Goal: Transaction & Acquisition: Purchase product/service

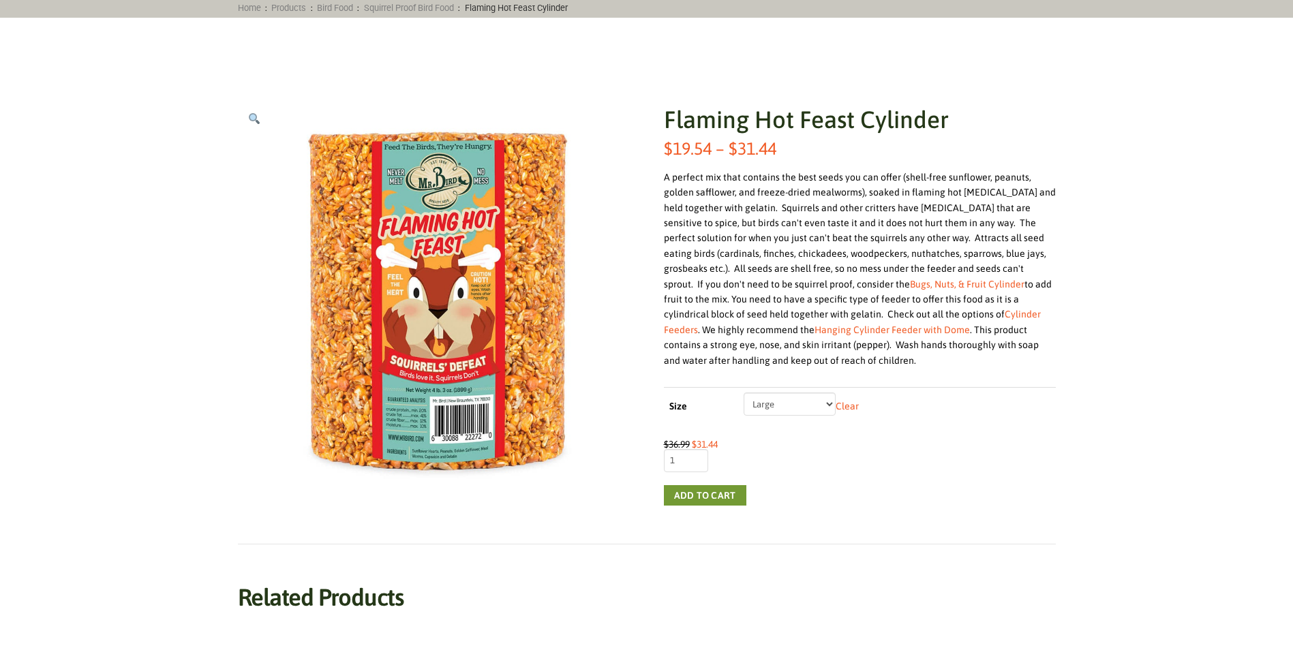
scroll to position [136, 0]
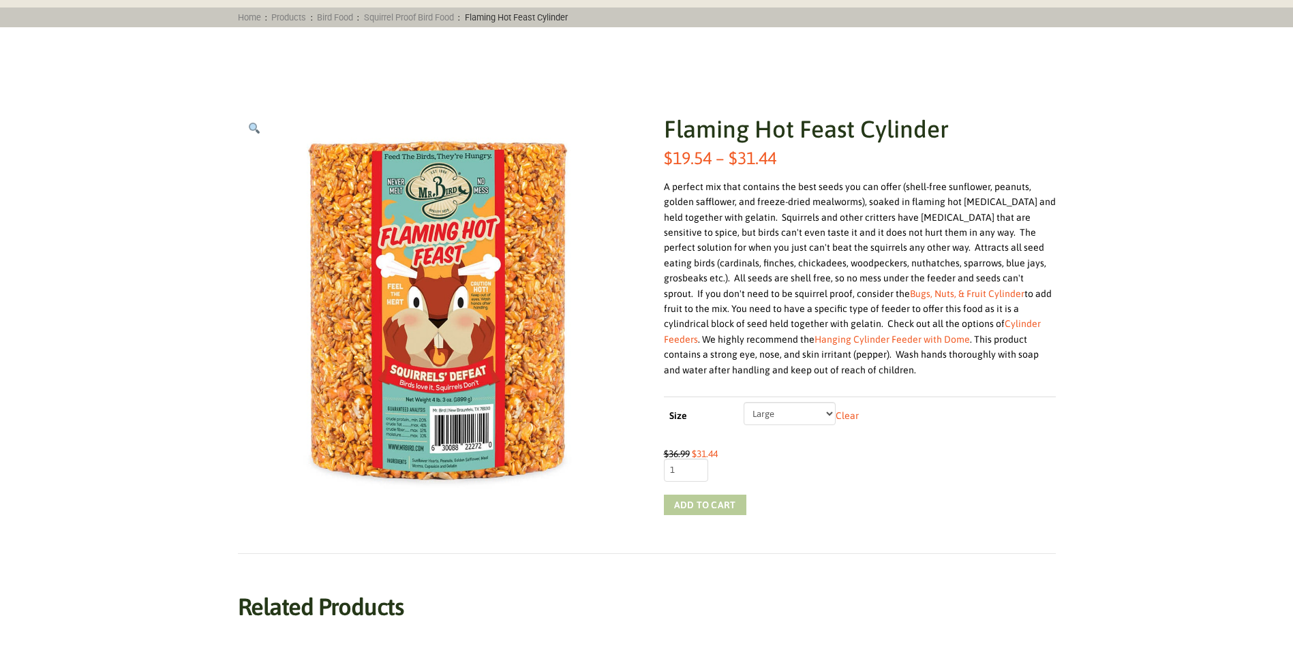
click at [714, 501] on button "Add to cart" at bounding box center [705, 505] width 82 height 20
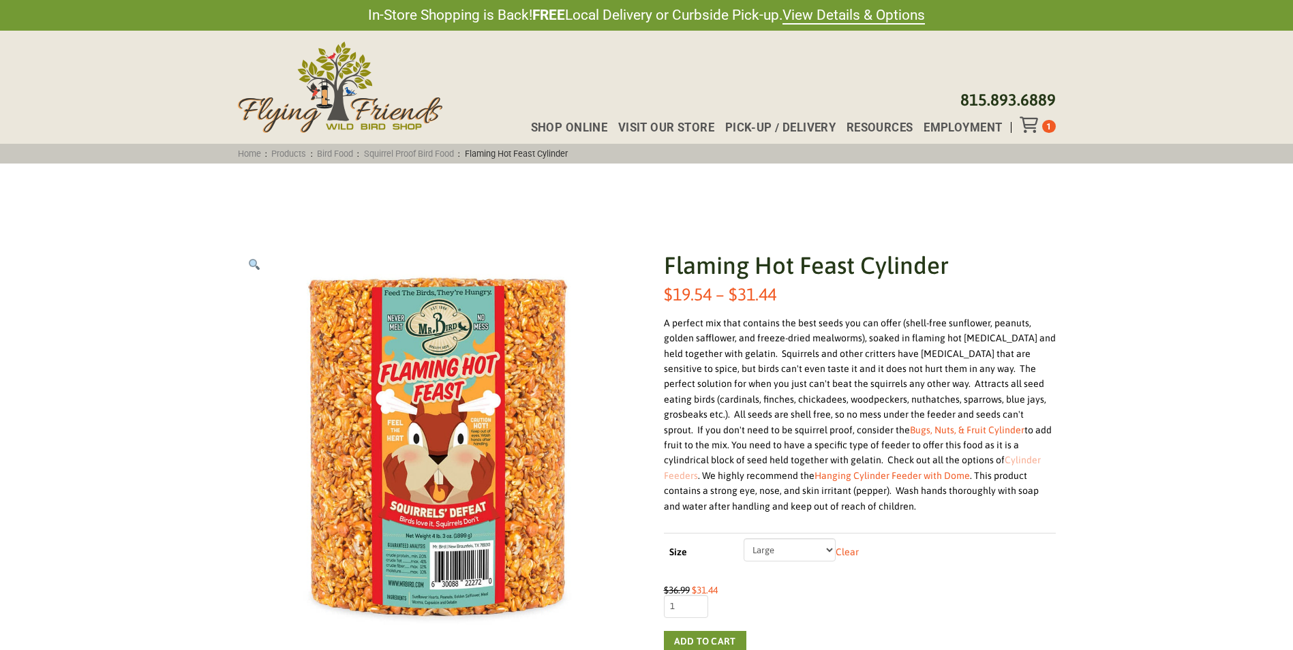
click at [870, 460] on link "Cylinder Feeders" at bounding box center [852, 468] width 377 height 26
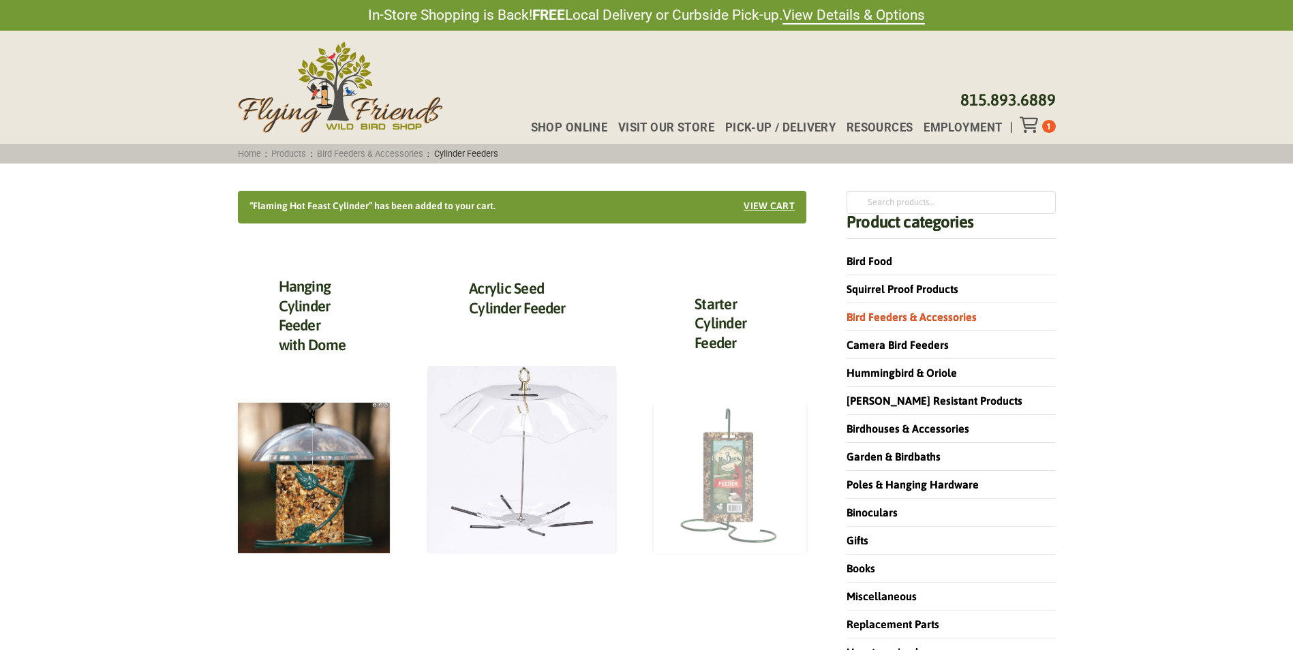
click at [717, 502] on img at bounding box center [730, 477] width 153 height 153
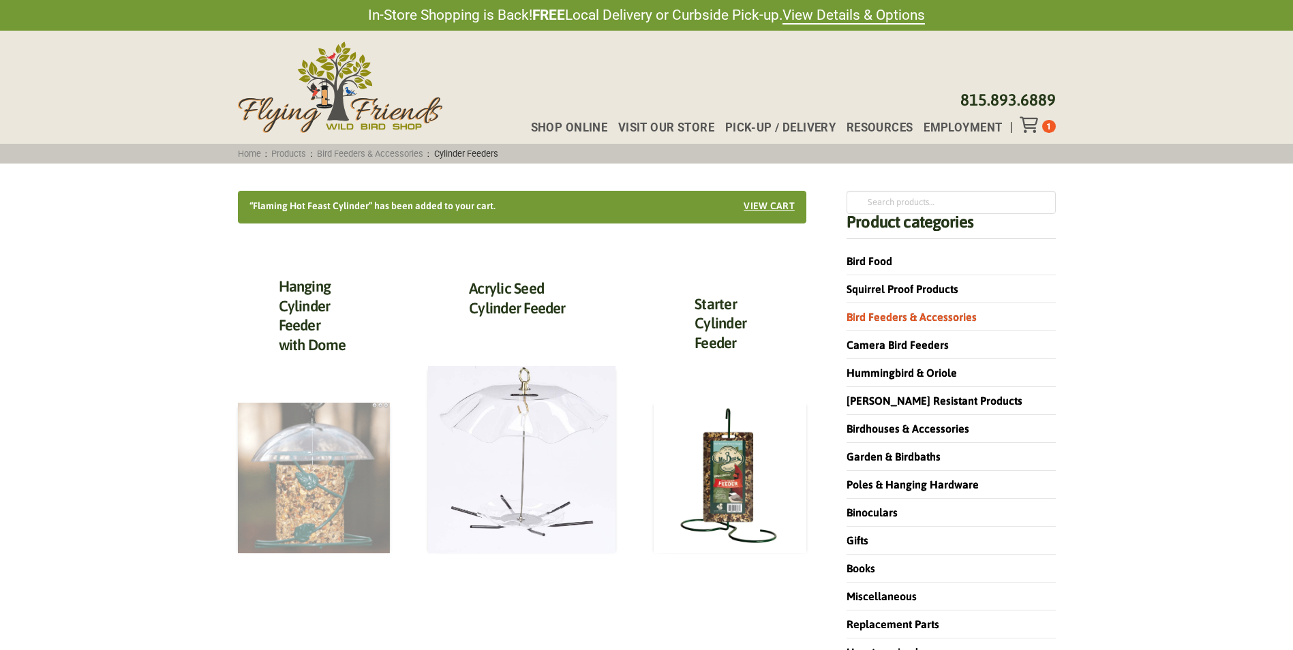
click at [347, 458] on img at bounding box center [314, 478] width 153 height 151
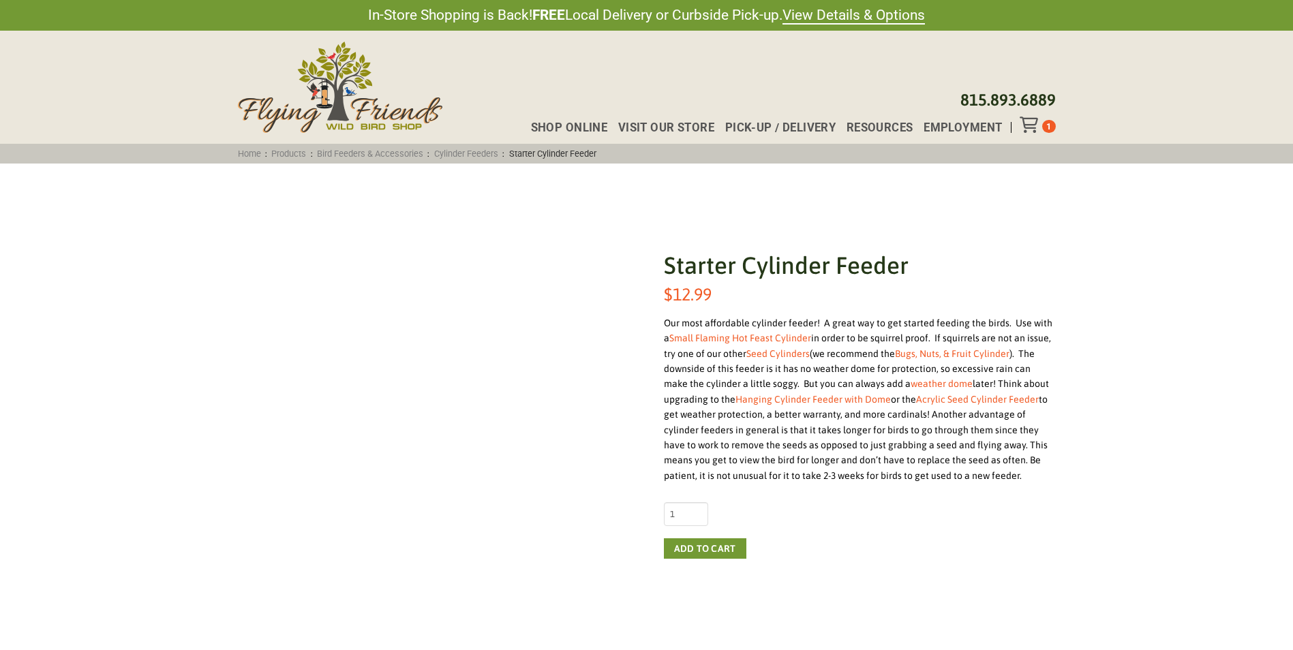
click at [713, 502] on div "Starter Cylinder Feeder quantity 1" at bounding box center [860, 513] width 392 height 23
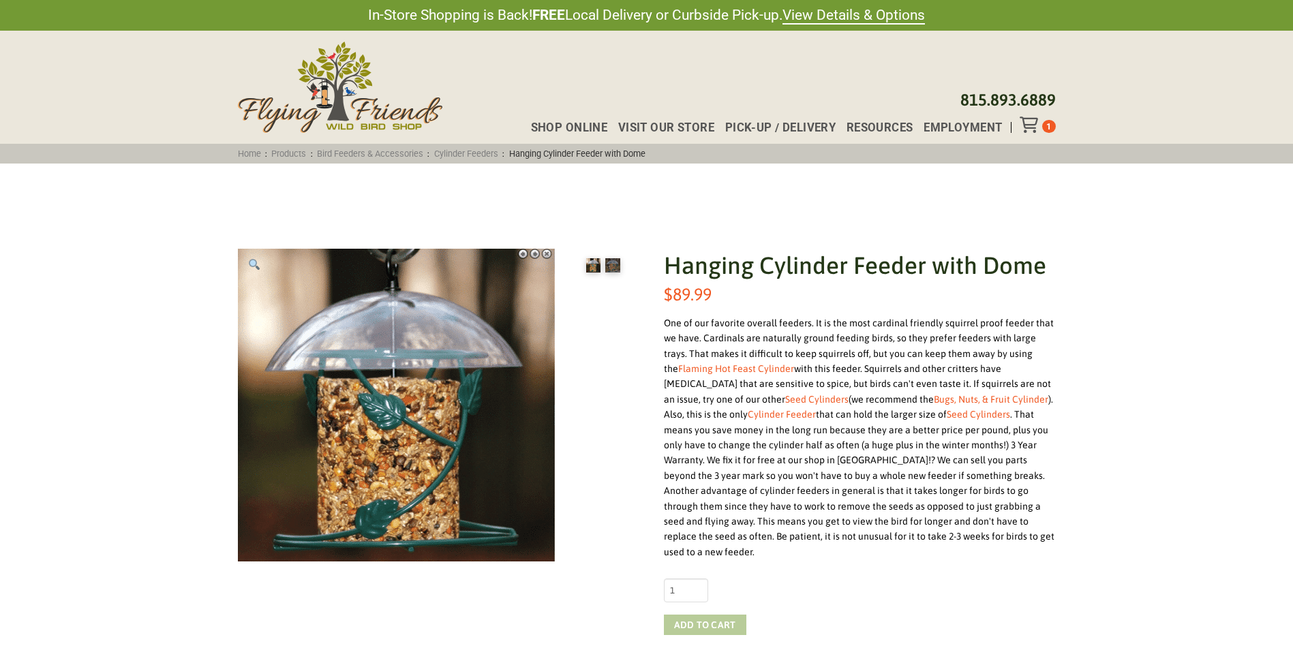
click at [698, 615] on button "Add to cart" at bounding box center [705, 625] width 82 height 20
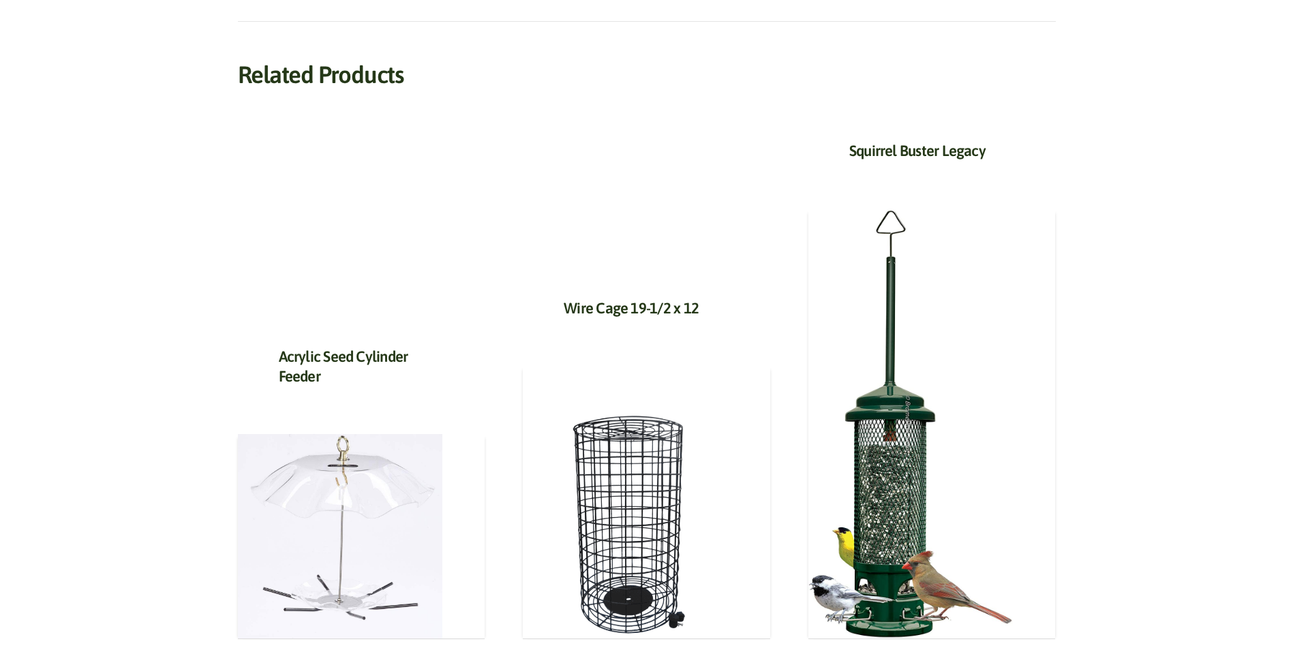
scroll to position [614, 0]
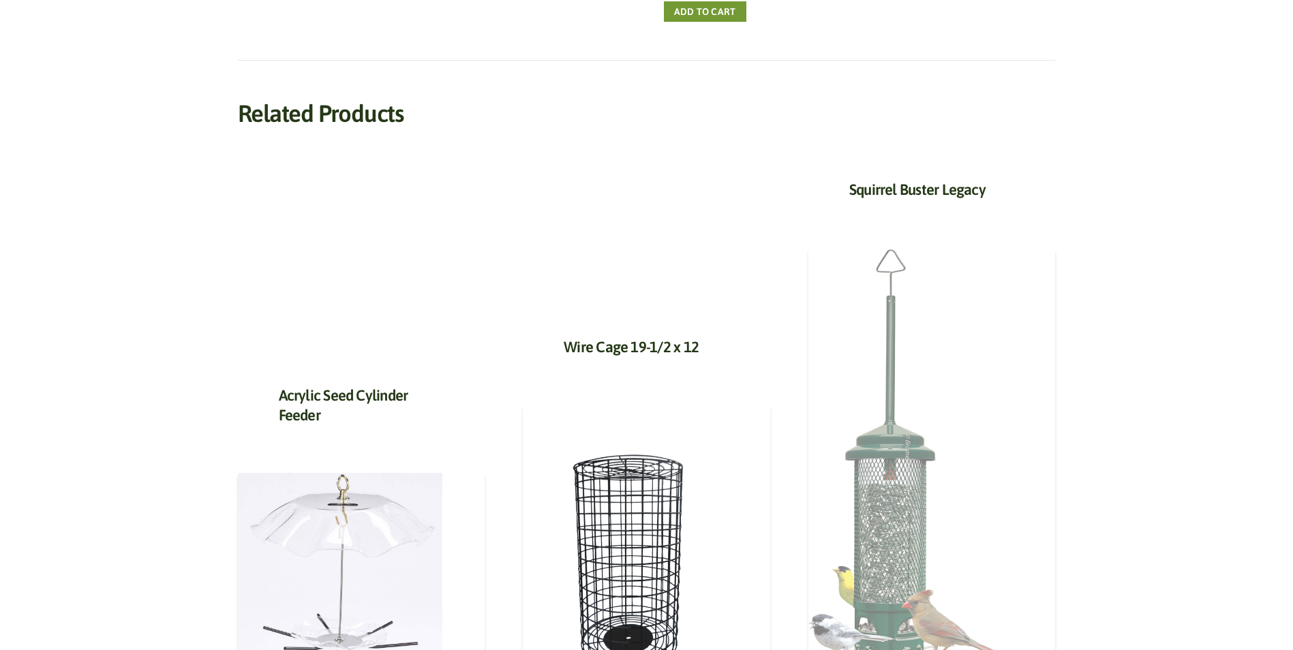
click at [880, 513] on img at bounding box center [911, 462] width 205 height 429
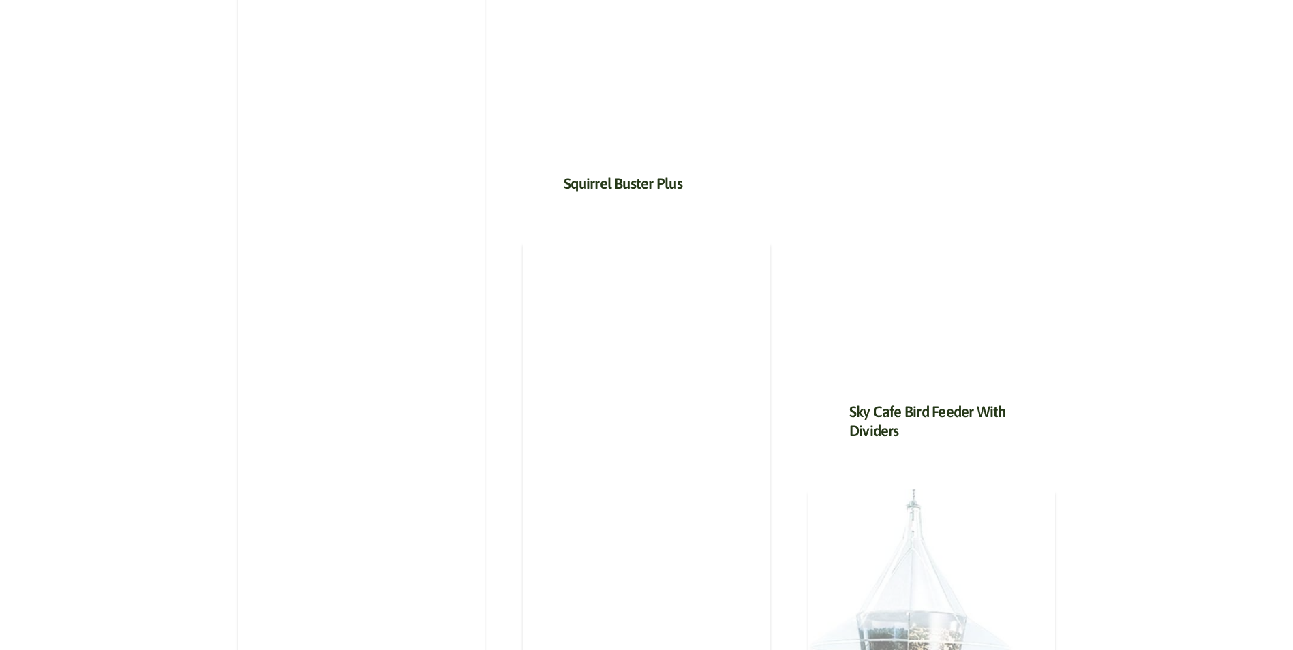
scroll to position [1363, 0]
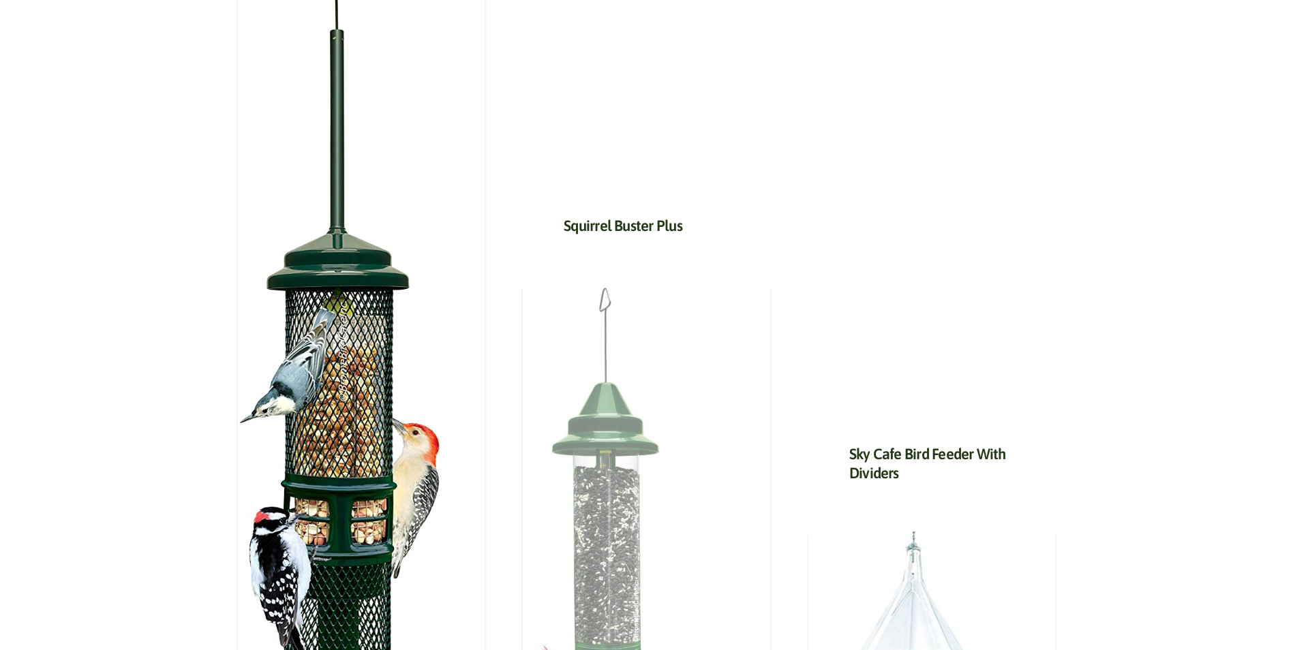
click at [612, 534] on img at bounding box center [625, 523] width 205 height 478
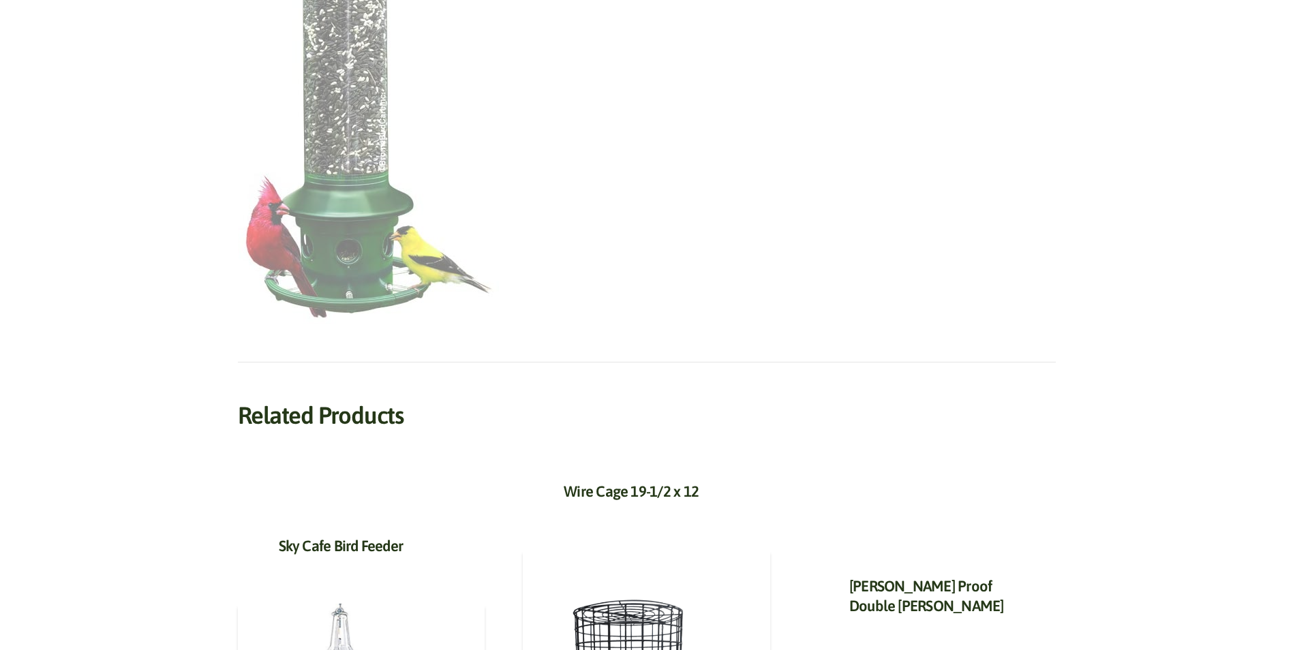
scroll to position [205, 0]
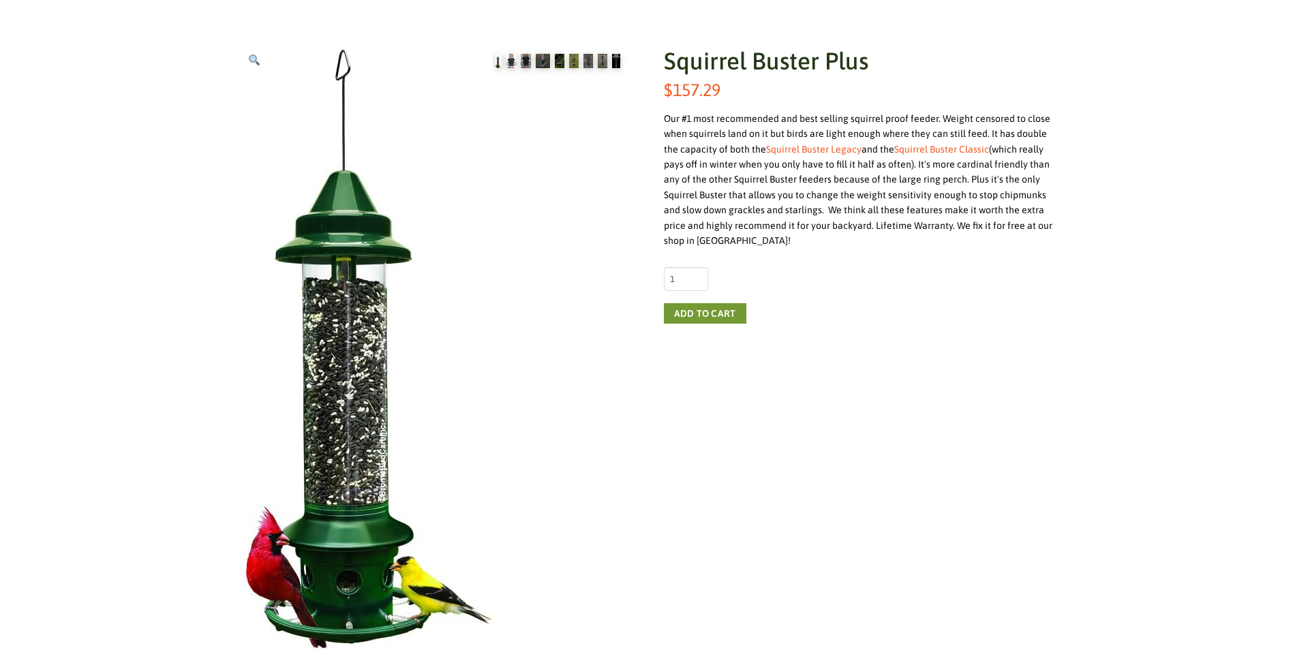
click at [513, 55] on img at bounding box center [512, 61] width 10 height 14
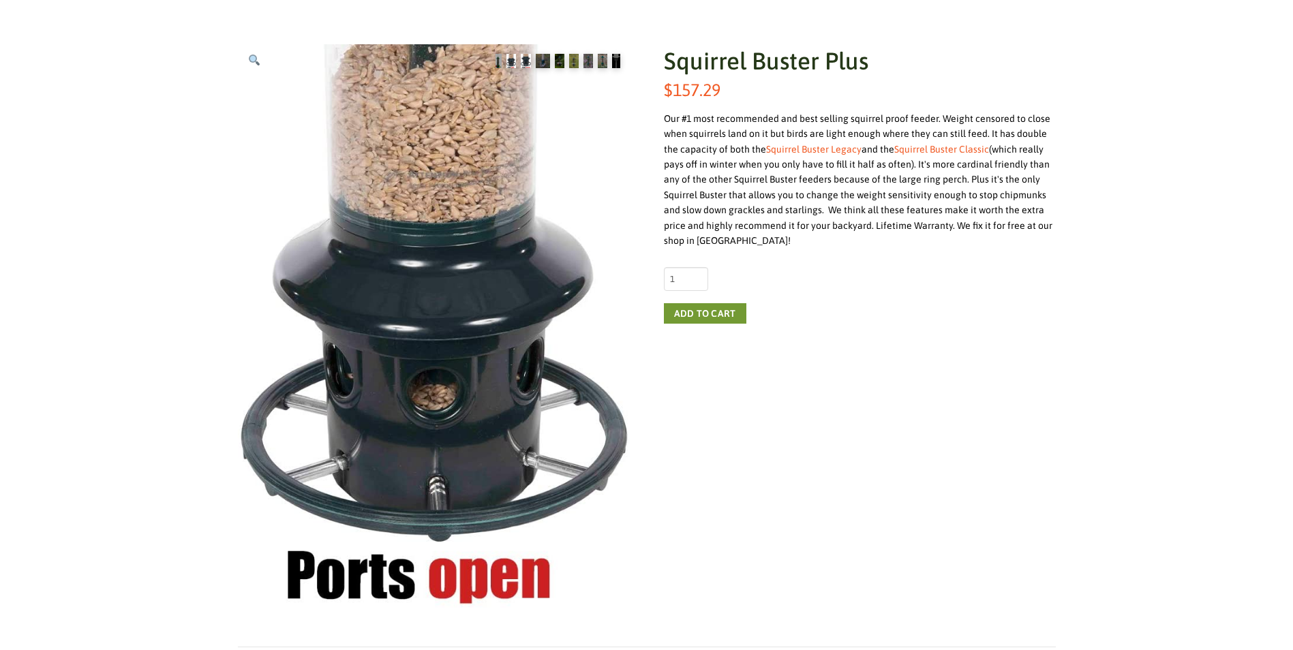
click at [524, 59] on img at bounding box center [526, 61] width 10 height 14
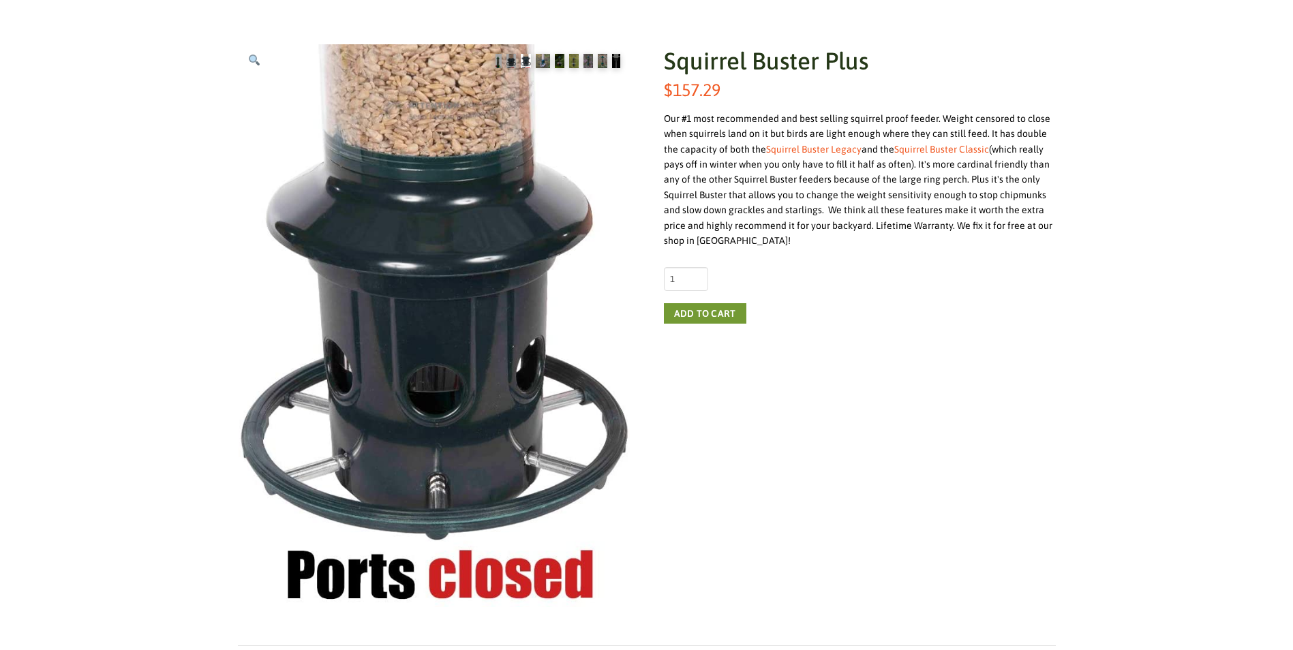
click at [539, 59] on img at bounding box center [543, 61] width 14 height 14
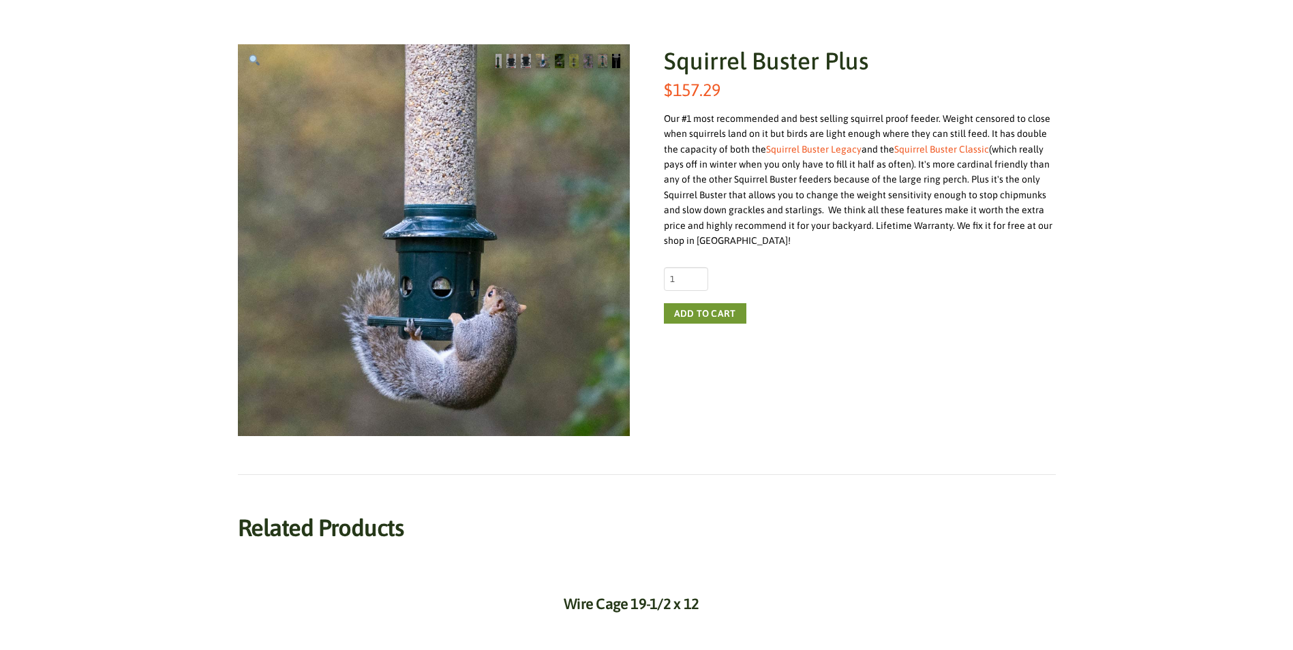
click at [545, 58] on img at bounding box center [543, 61] width 14 height 14
click at [544, 65] on img at bounding box center [543, 61] width 14 height 14
click at [557, 63] on img at bounding box center [560, 61] width 10 height 14
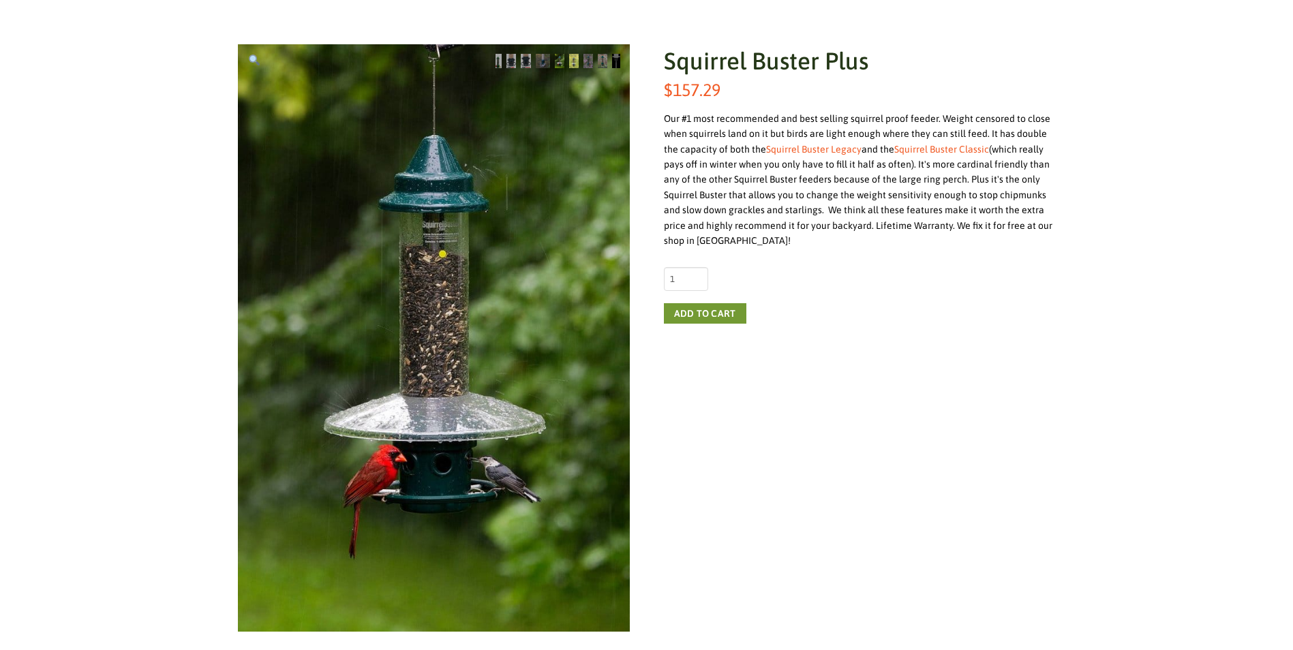
click at [572, 61] on img at bounding box center [574, 61] width 10 height 14
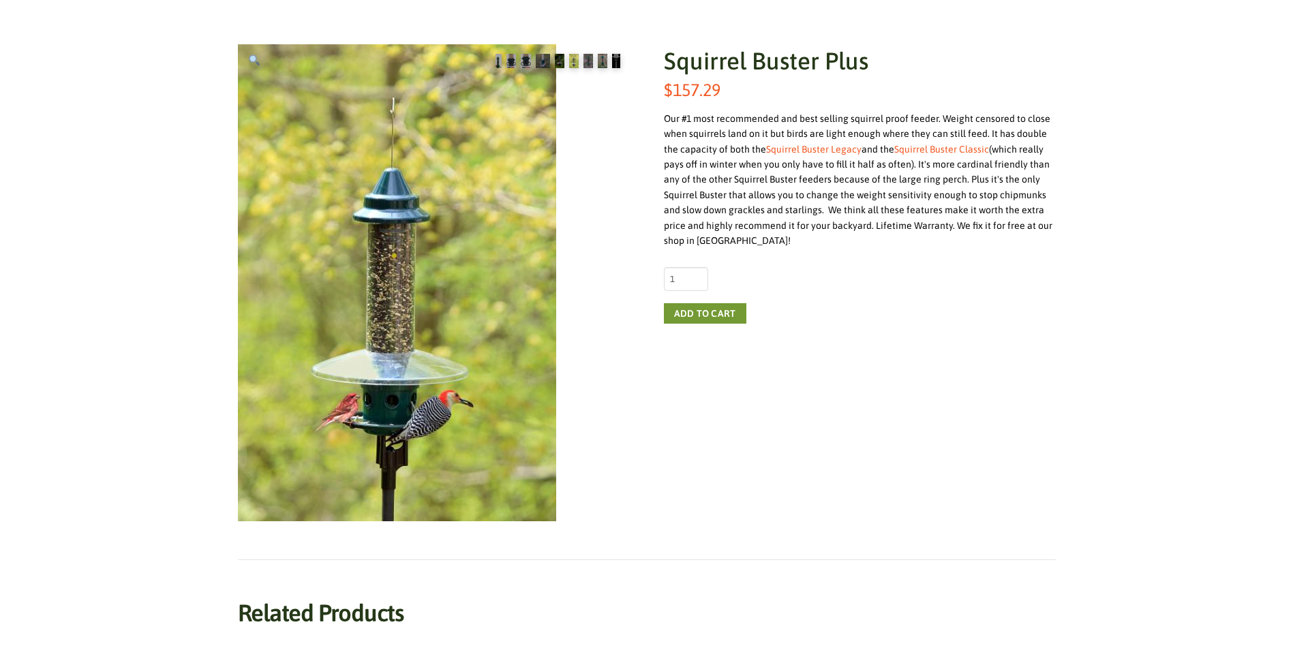
click at [572, 61] on img at bounding box center [574, 61] width 10 height 14
click at [590, 60] on img at bounding box center [589, 61] width 10 height 14
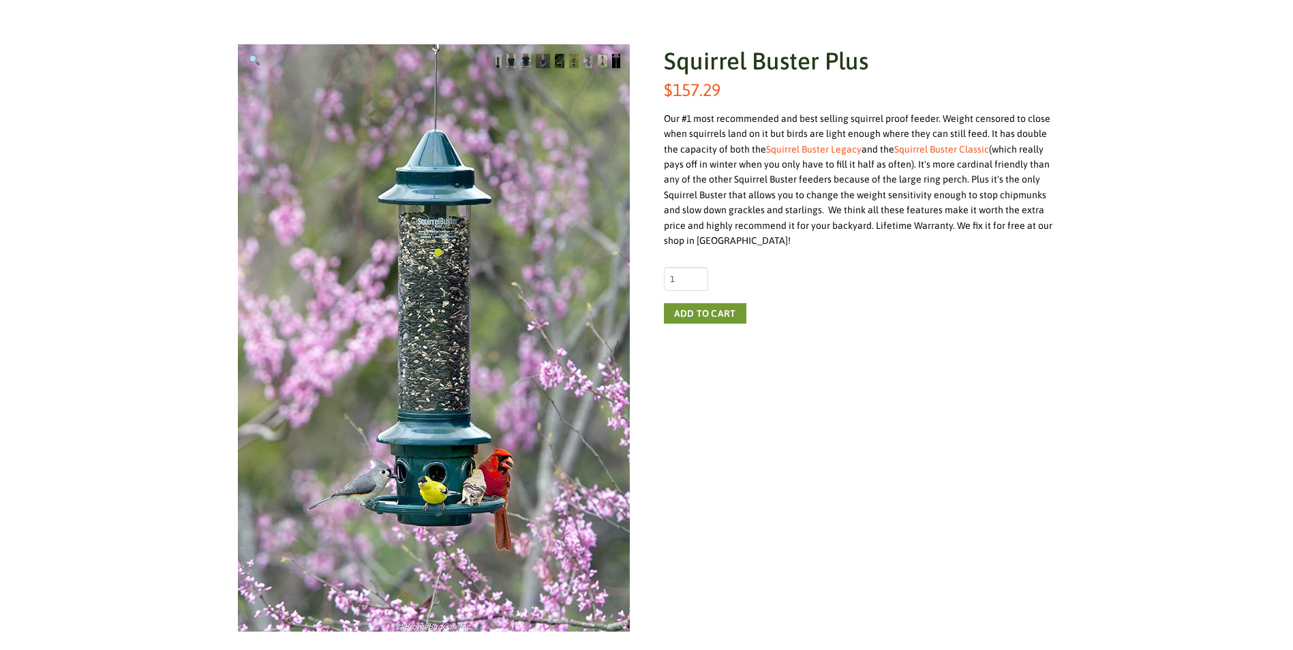
click at [603, 60] on img at bounding box center [603, 61] width 10 height 14
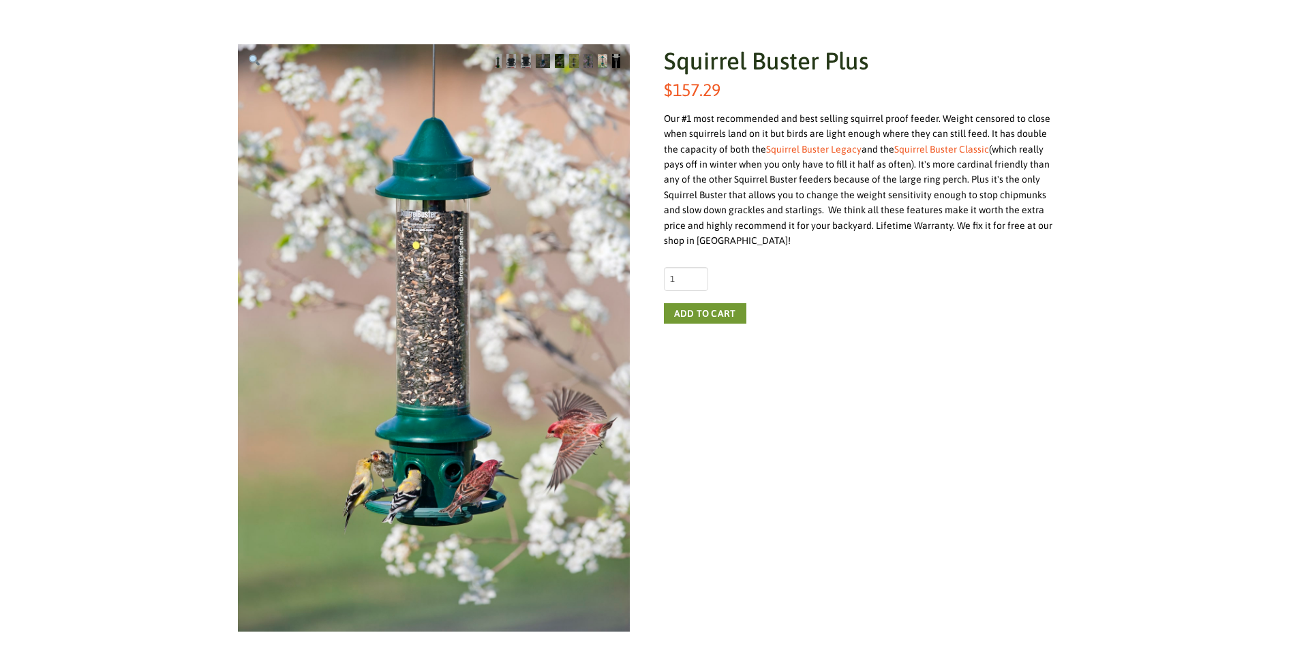
click at [614, 60] on img at bounding box center [616, 61] width 8 height 14
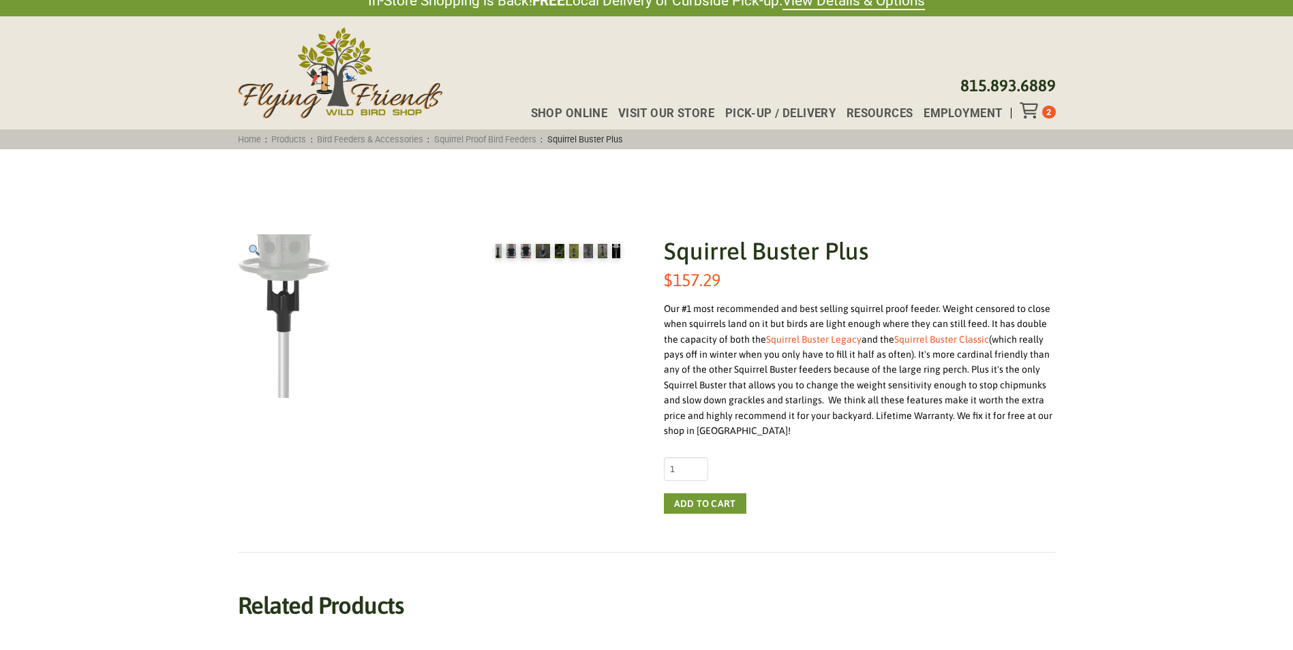
scroll to position [0, 0]
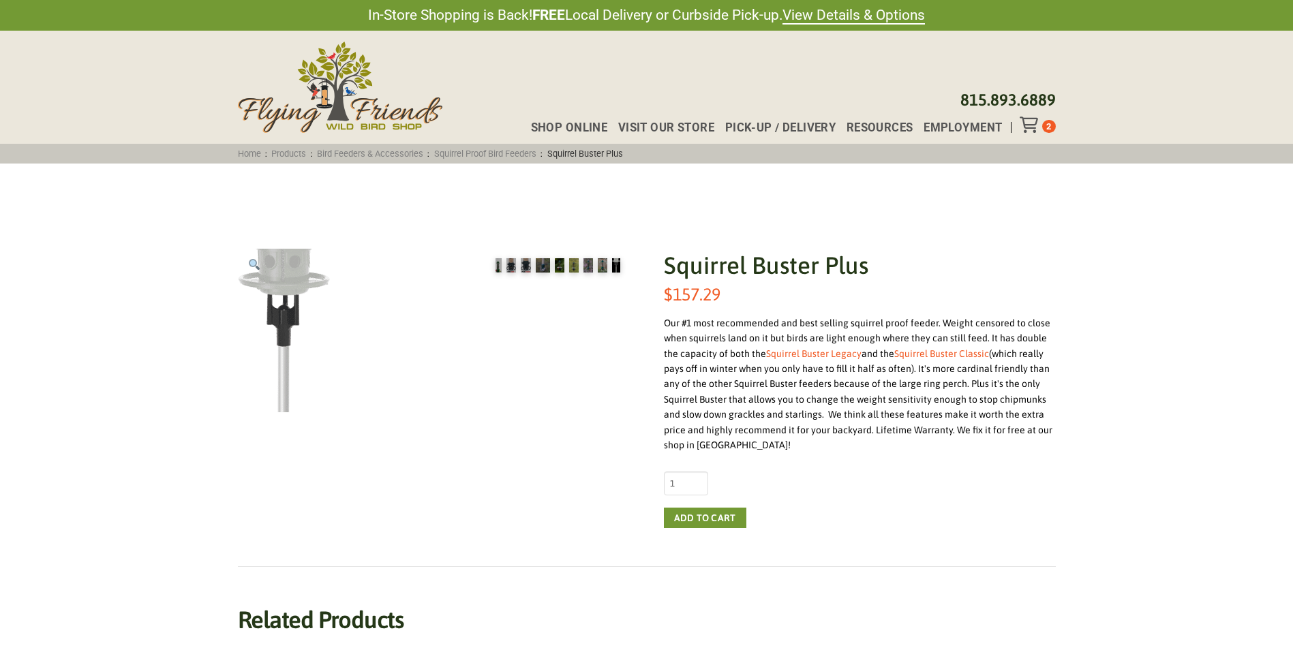
click at [1035, 125] on icon "Toggle Off Canvas Content" at bounding box center [1028, 125] width 17 height 16
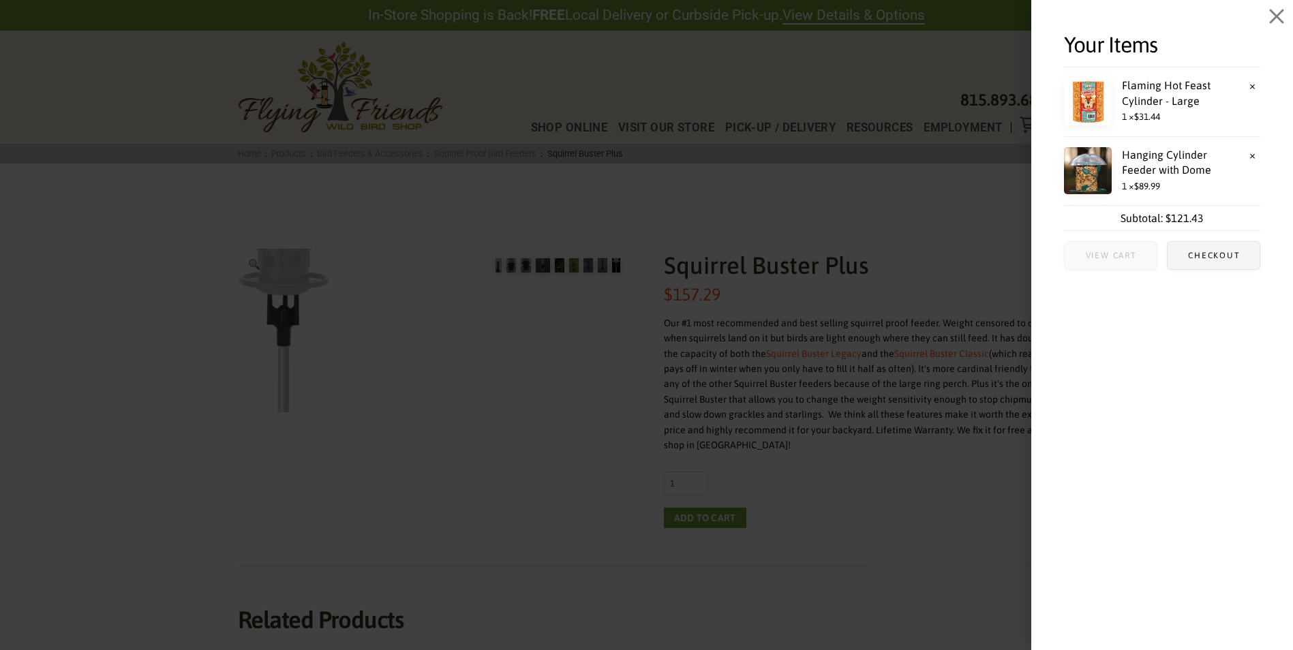
click at [1115, 254] on span "View cart" at bounding box center [1111, 256] width 51 height 8
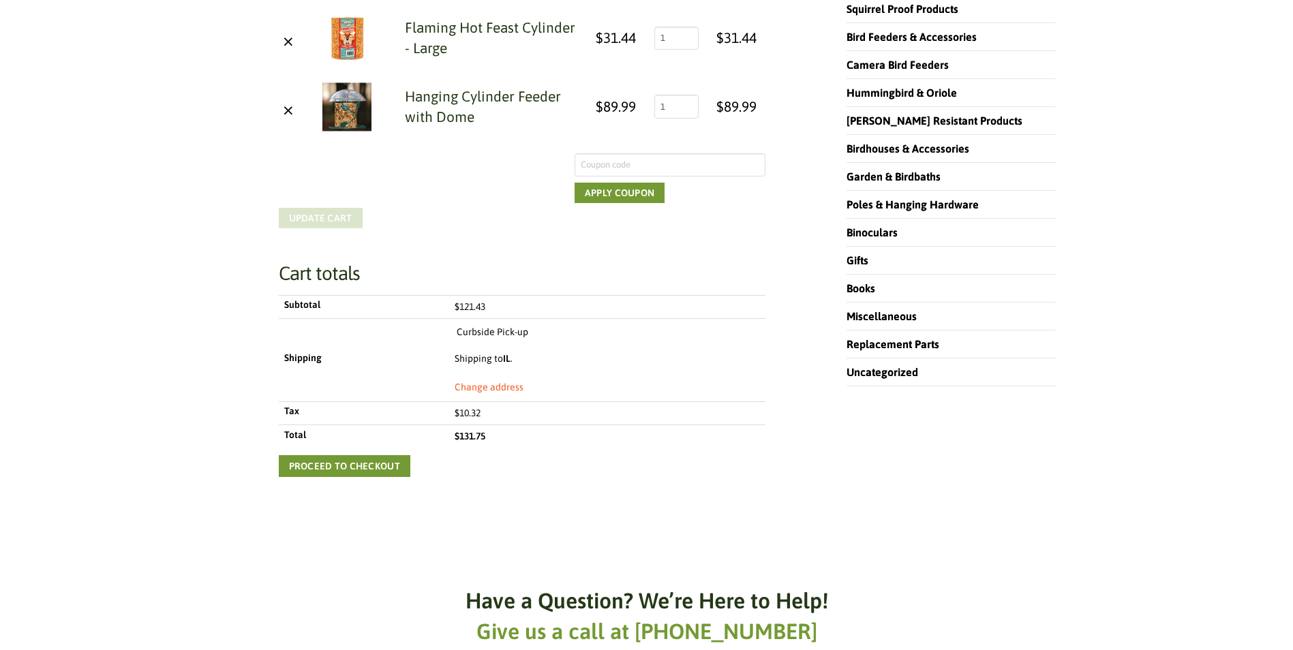
scroll to position [355, 0]
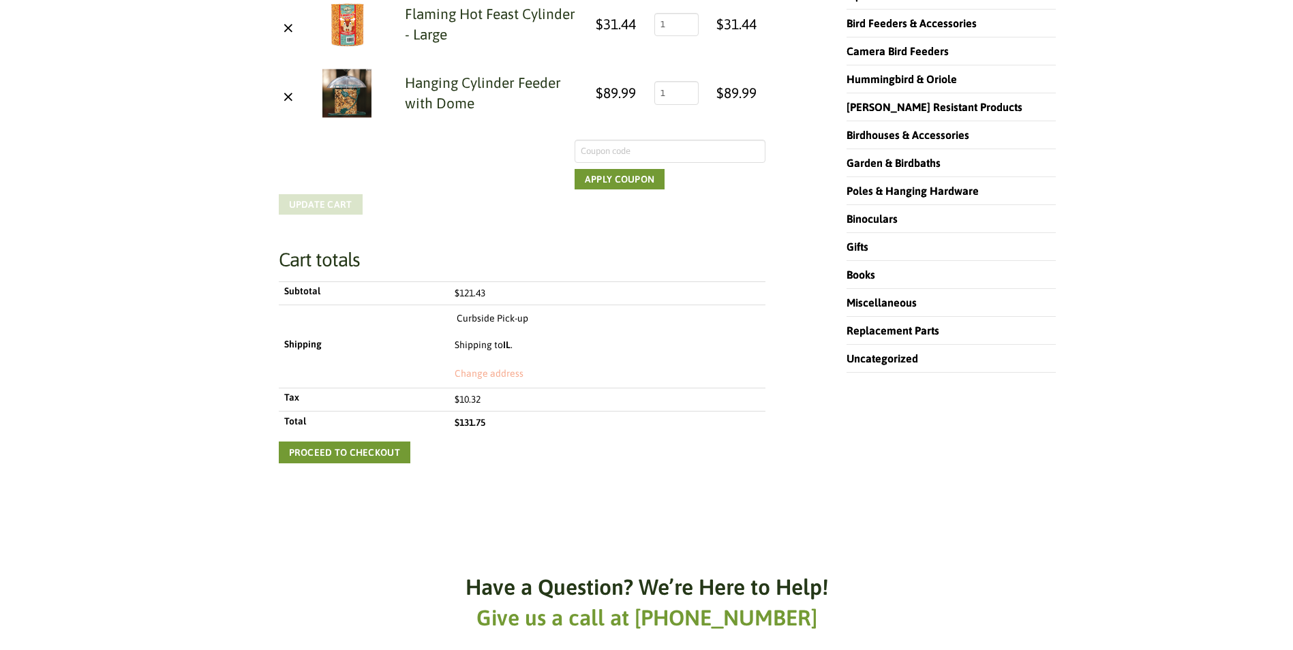
click at [511, 376] on link "Change address" at bounding box center [489, 374] width 69 height 14
select select "IL"
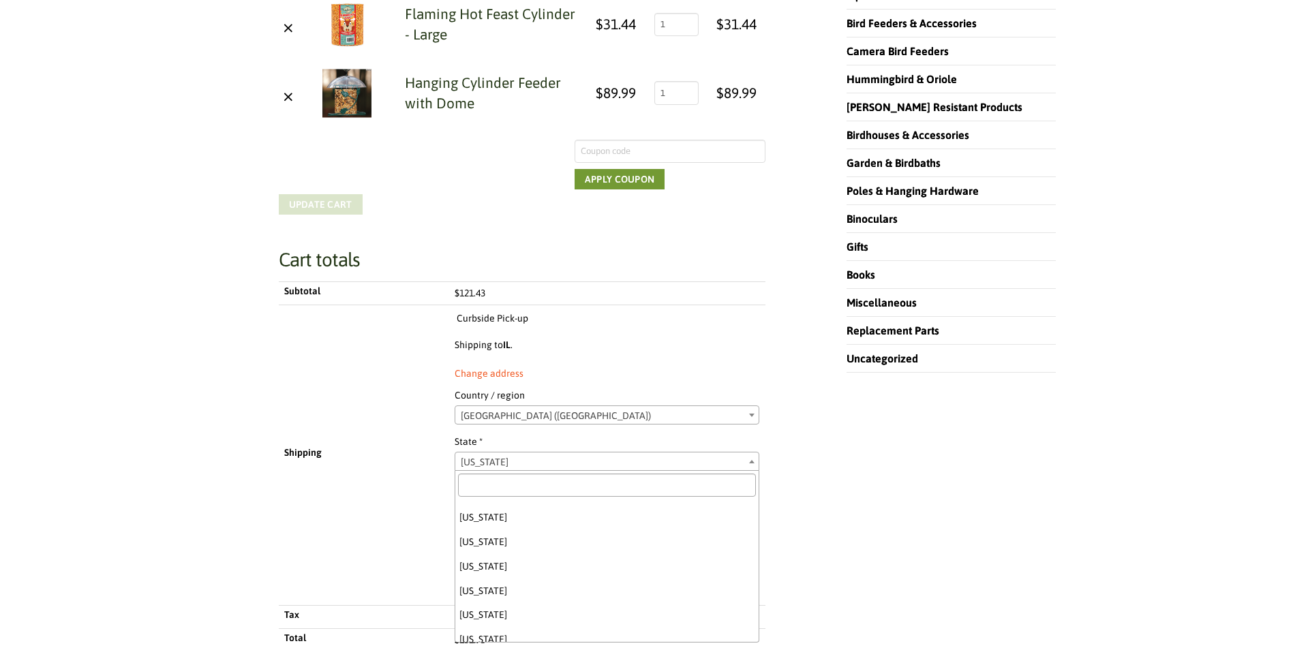
scroll to position [269, 0]
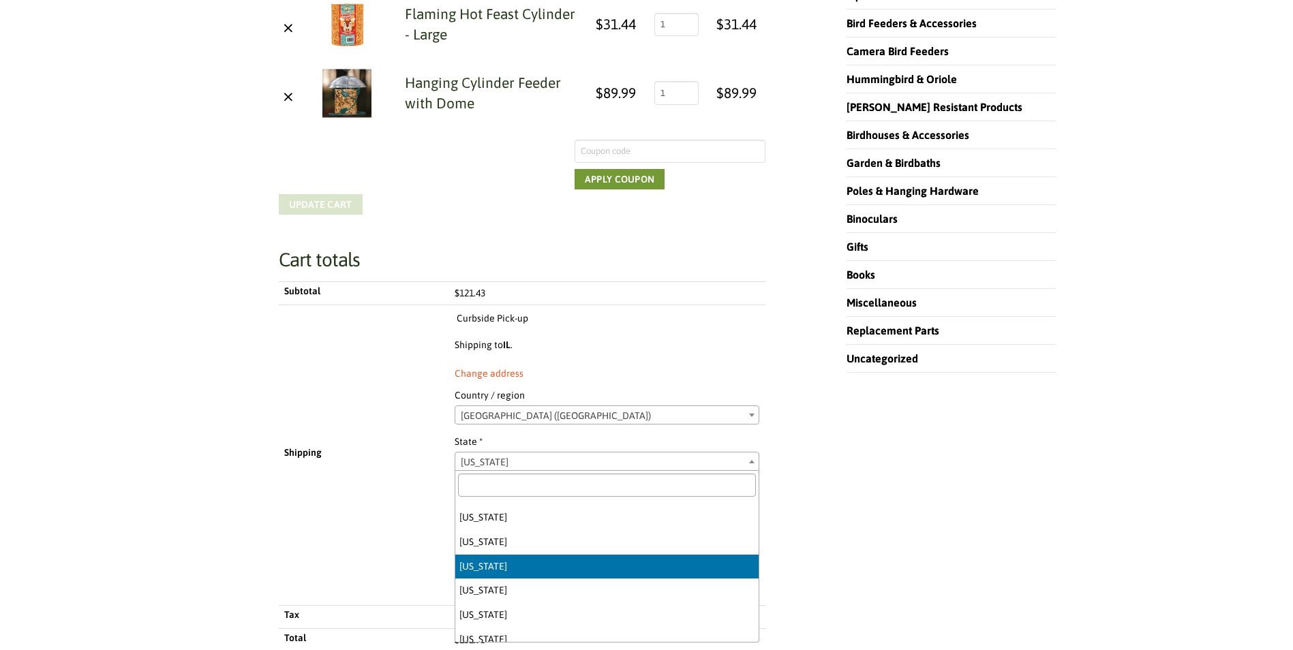
click at [517, 462] on span "[US_STATE]" at bounding box center [606, 462] width 303 height 19
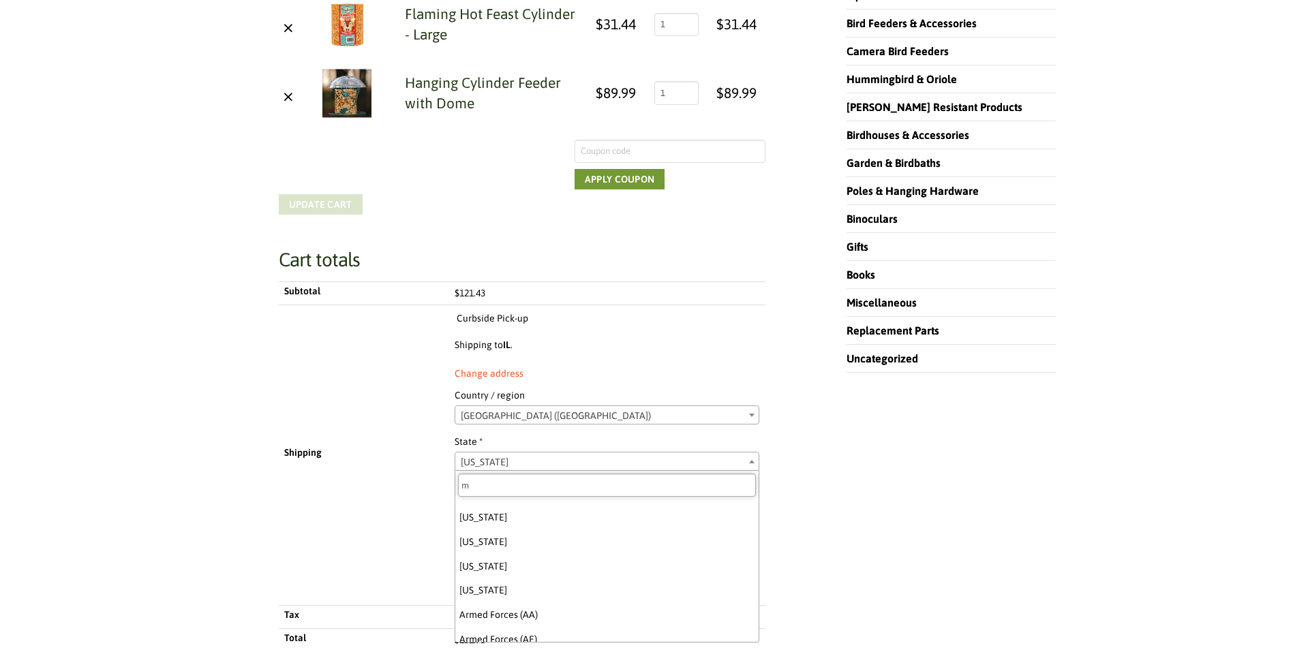
scroll to position [0, 0]
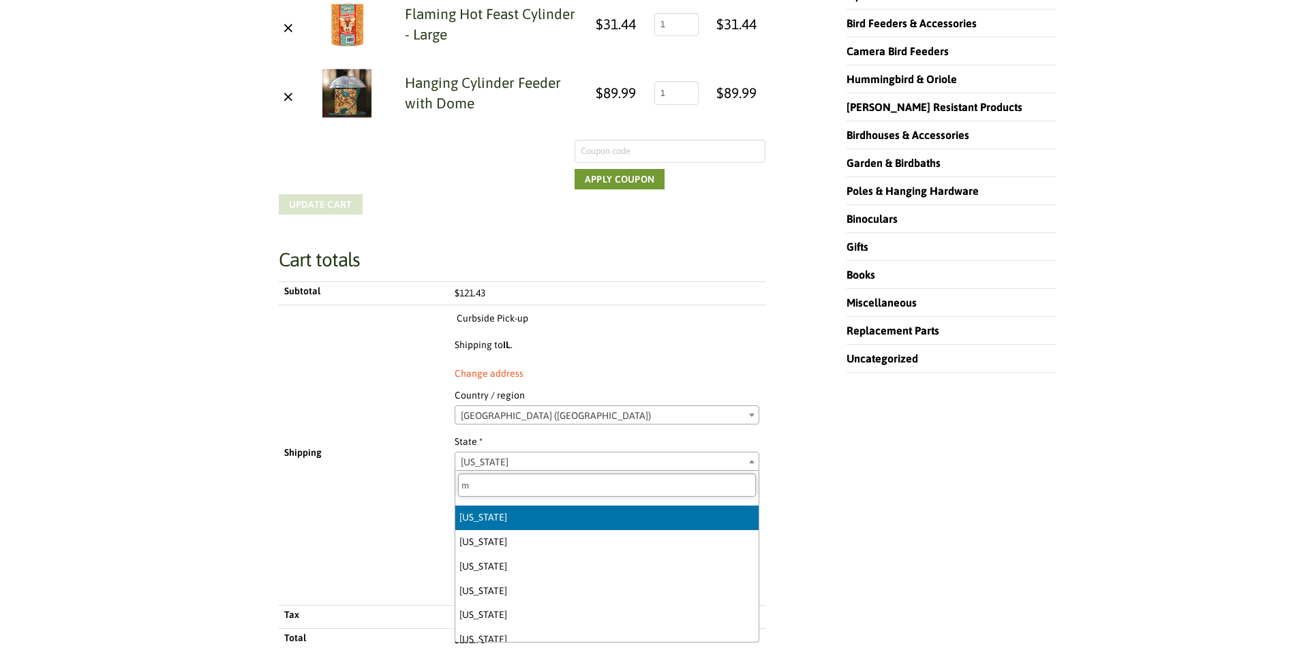
type input "m"
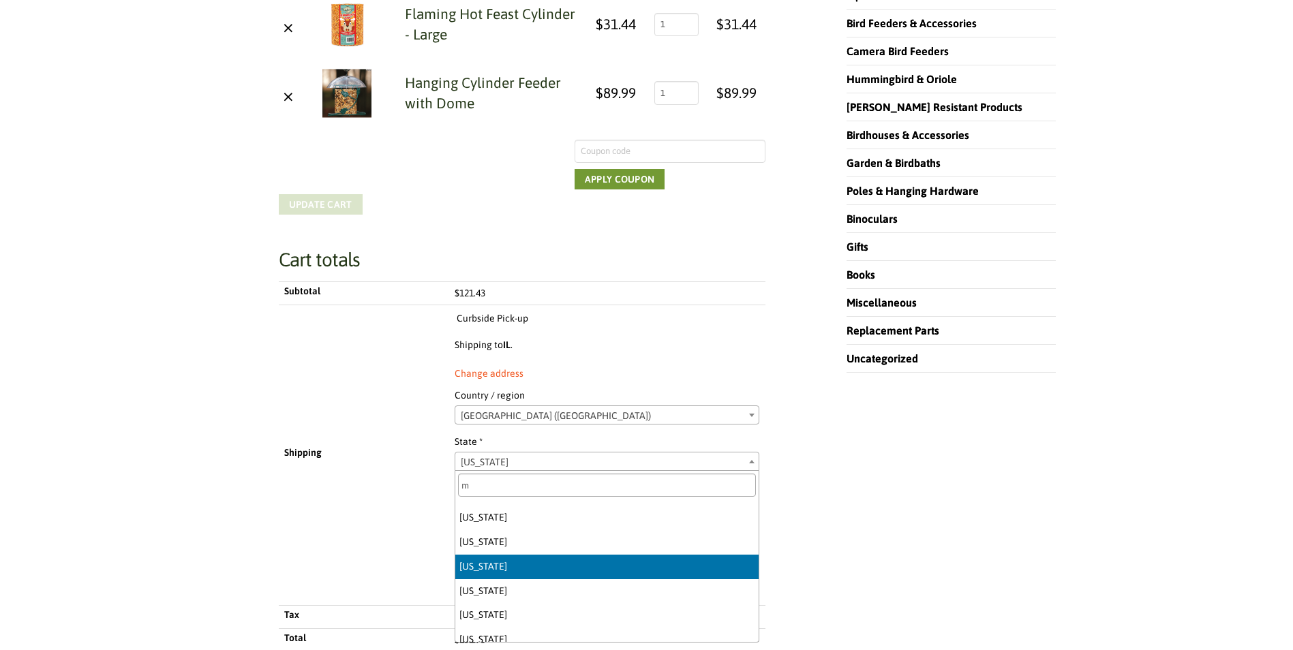
select select "ME"
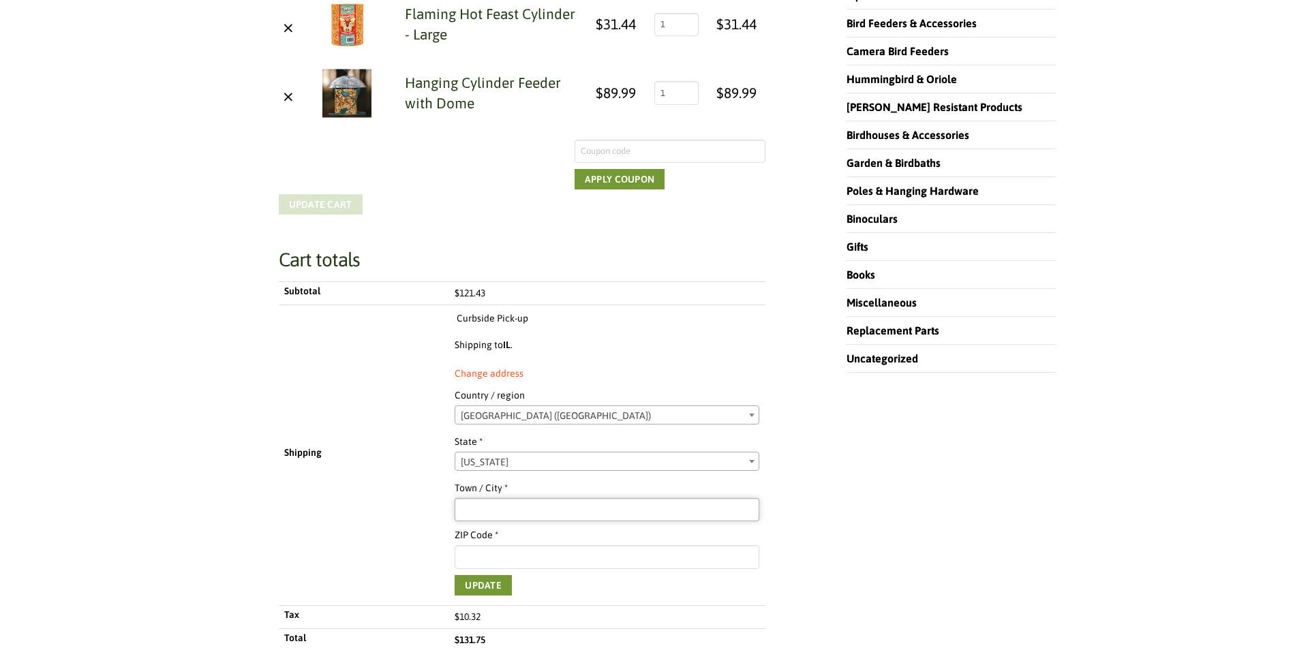
click at [510, 507] on input "Town / City *" at bounding box center [607, 509] width 305 height 23
type input "[GEOGRAPHIC_DATA]"
type input "04769"
click at [492, 585] on button "Update" at bounding box center [483, 585] width 57 height 20
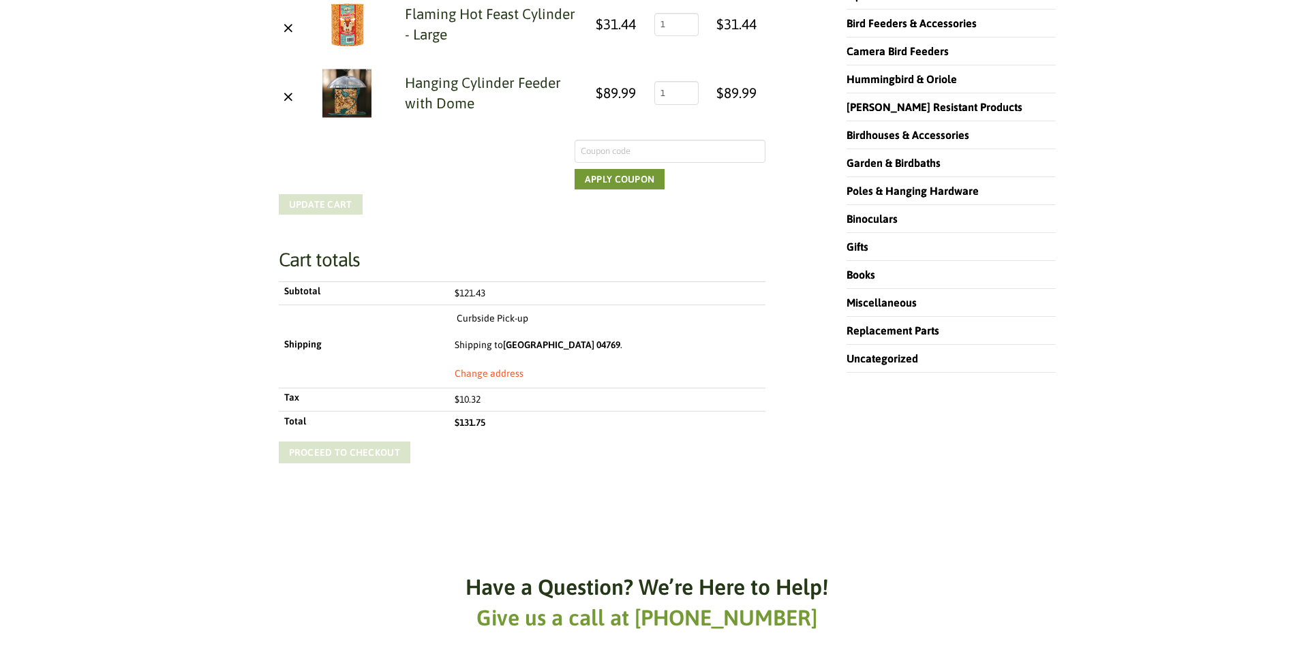
click at [362, 457] on link "Proceed to checkout" at bounding box center [345, 453] width 132 height 22
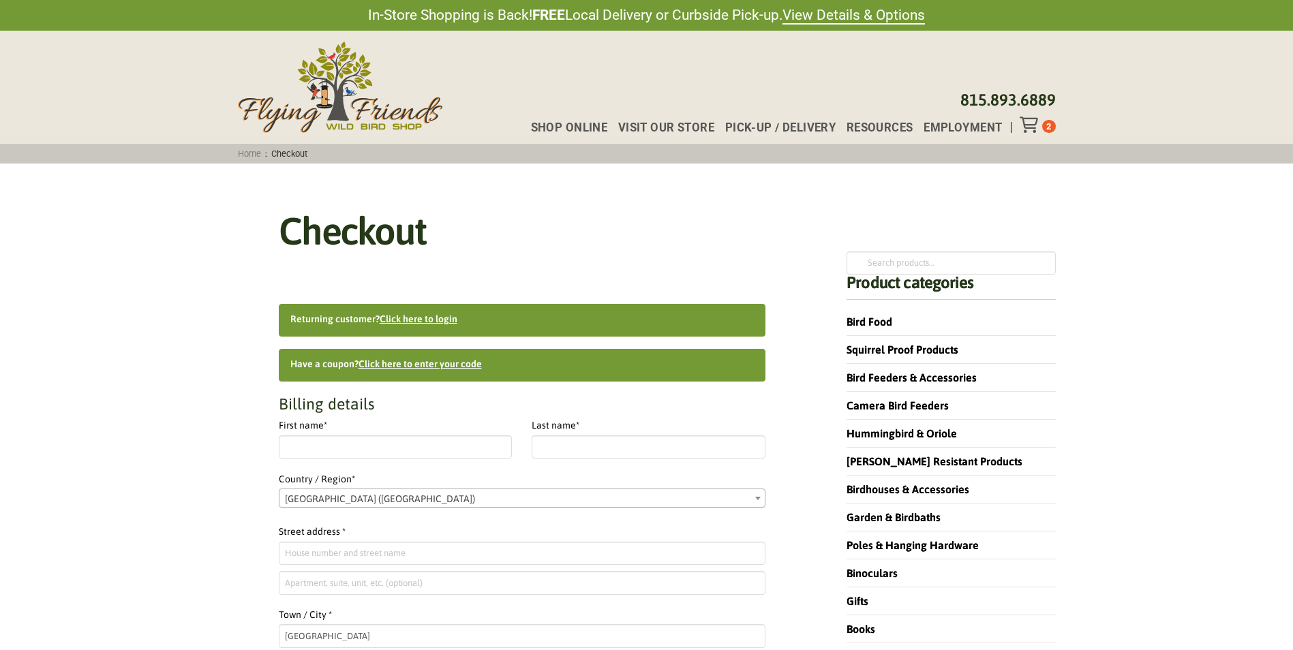
select select "ME"
click at [371, 447] on input "First name *" at bounding box center [396, 447] width 234 height 23
type input "[PERSON_NAME]"
type input "Cadd"
type input "PO Box 585"
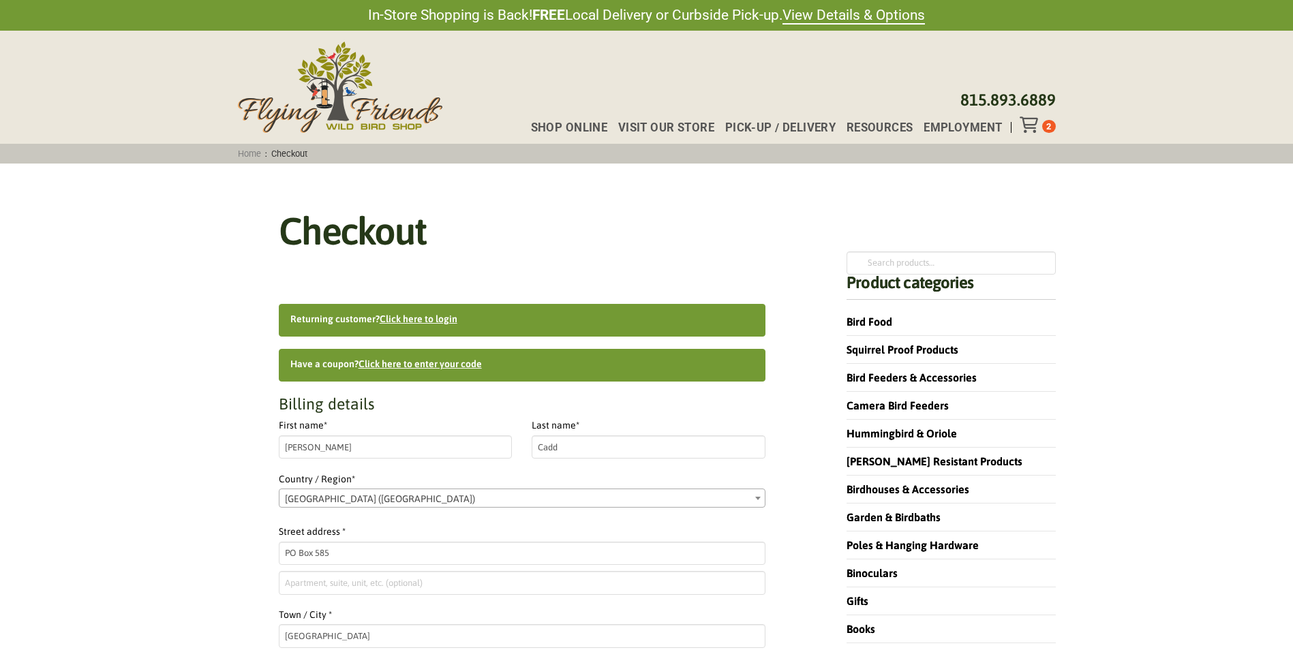
type input "12075546585"
type input "[EMAIL_ADDRESS][DOMAIN_NAME]"
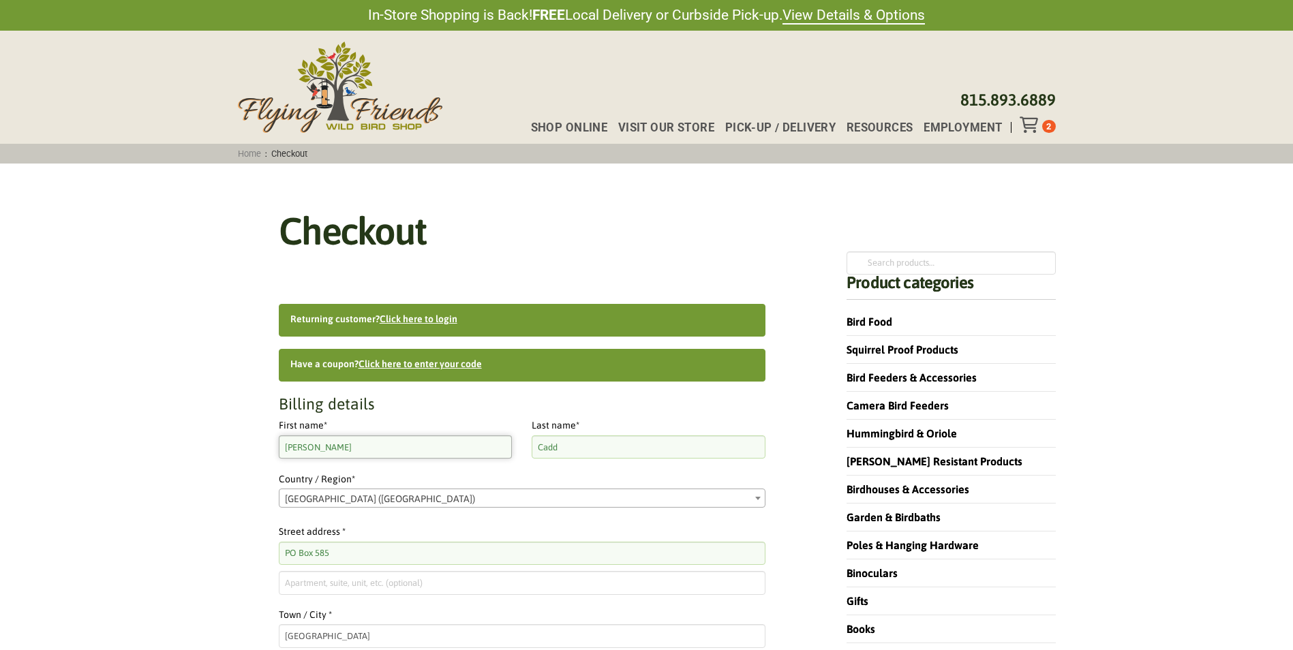
scroll to position [363, 0]
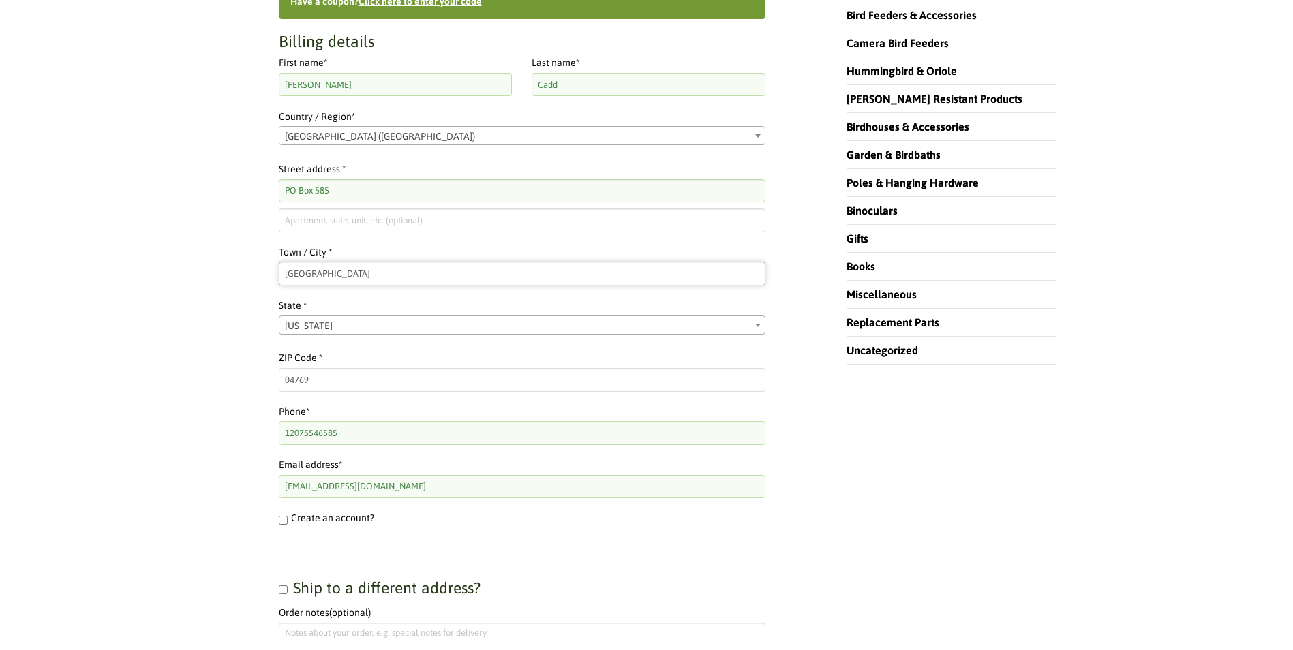
click at [374, 270] on input "[GEOGRAPHIC_DATA]" at bounding box center [522, 273] width 487 height 23
type input "P"
type input "Caribou"
click at [324, 382] on input "04769" at bounding box center [522, 379] width 487 height 23
type input "04736"
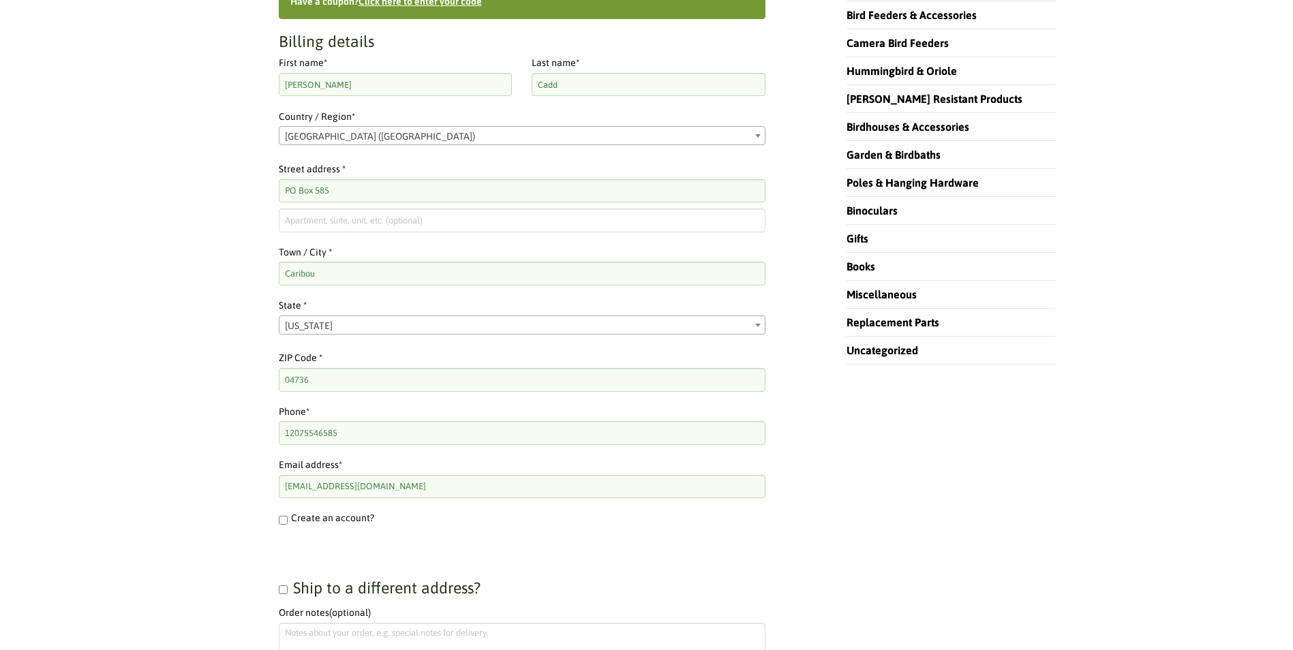
click at [284, 520] on input "Create an account?" at bounding box center [283, 520] width 9 height 9
checkbox input "true"
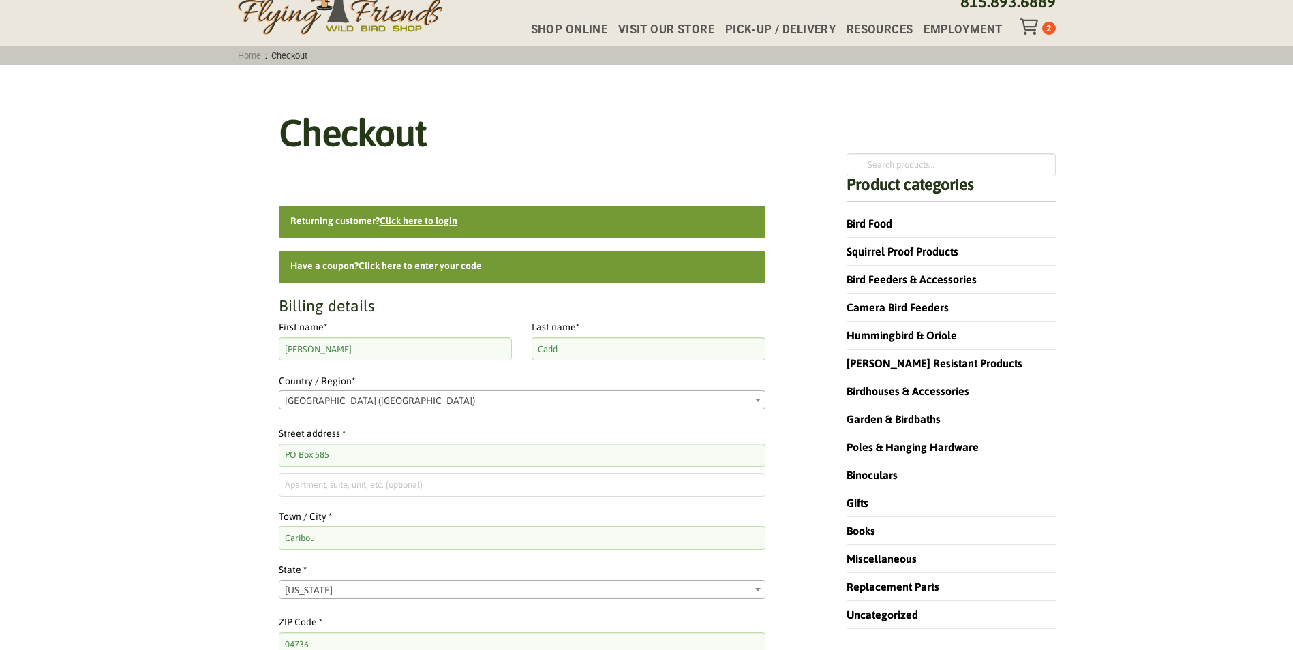
scroll to position [0, 0]
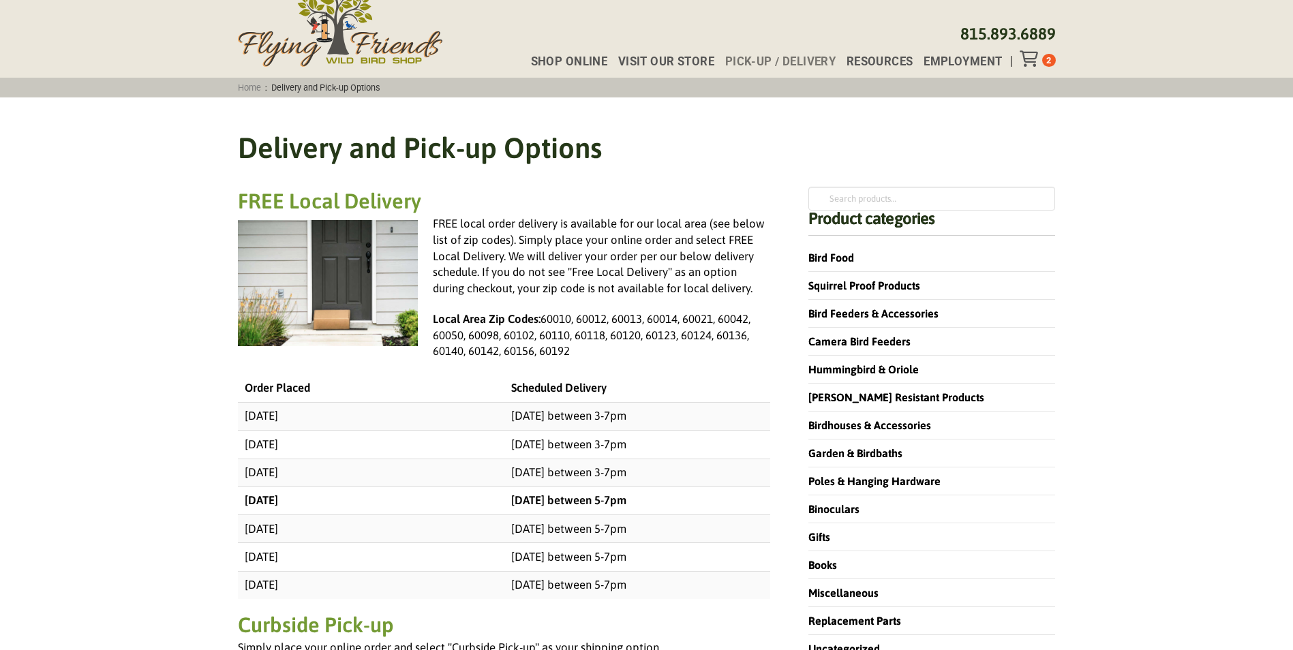
scroll to position [55, 0]
